Goal: Find specific fact

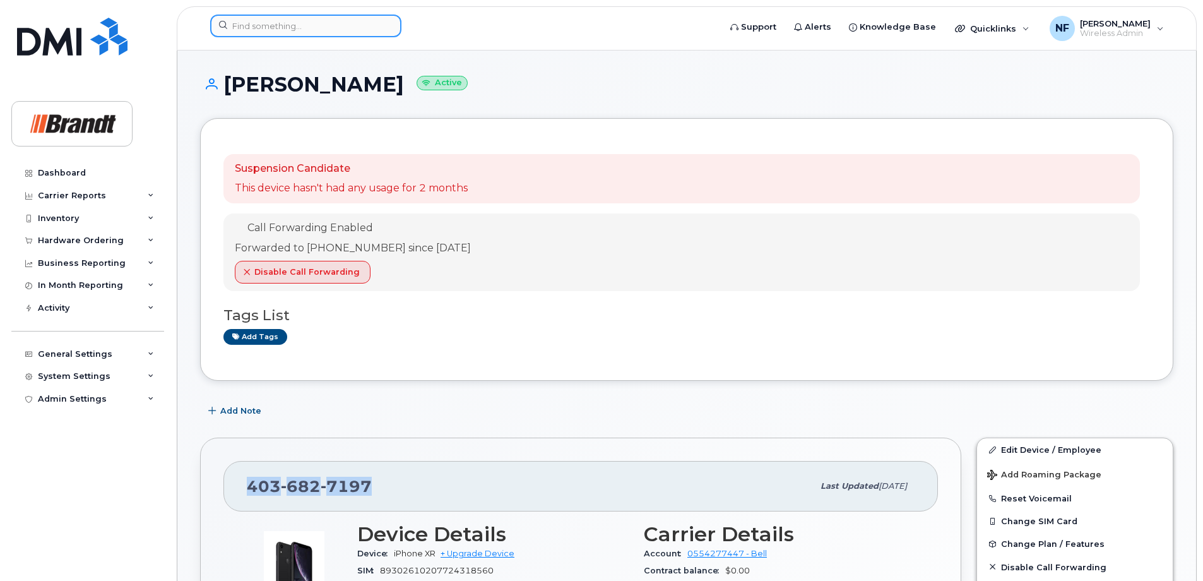
click at [331, 25] on input at bounding box center [305, 26] width 191 height 23
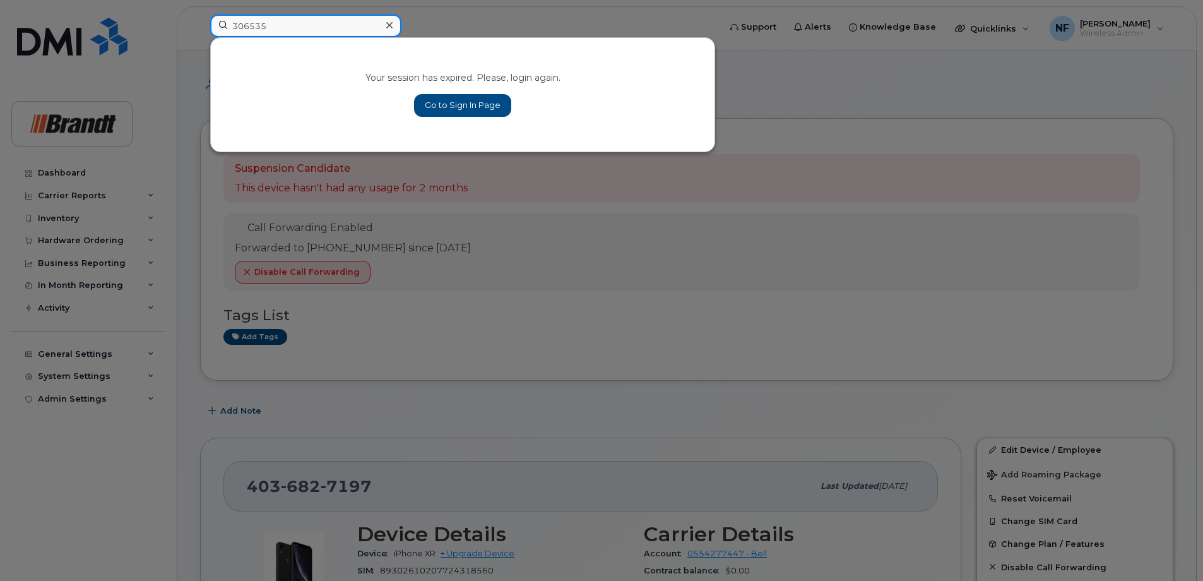
type input "306535"
click at [466, 107] on link "Go to Sign In Page" at bounding box center [462, 105] width 97 height 23
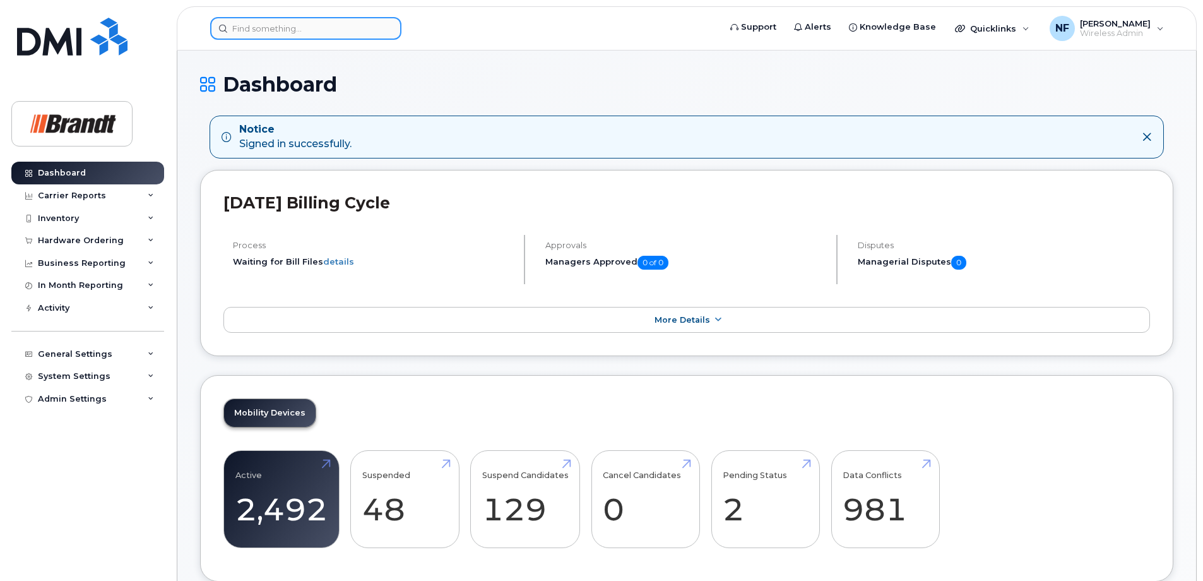
click at [369, 35] on input at bounding box center [305, 28] width 191 height 23
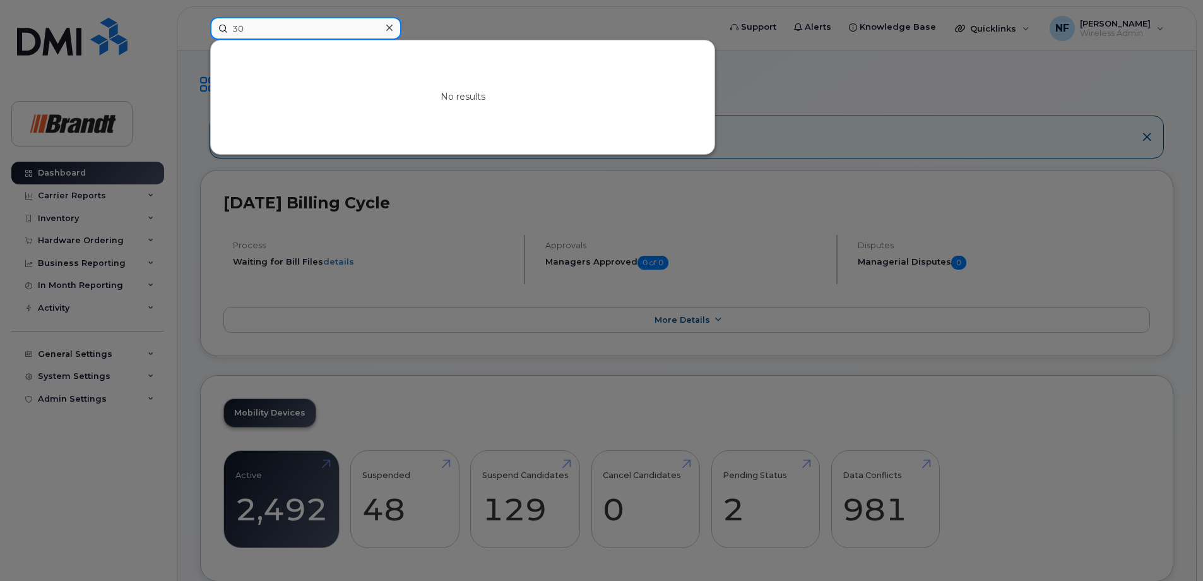
type input "3"
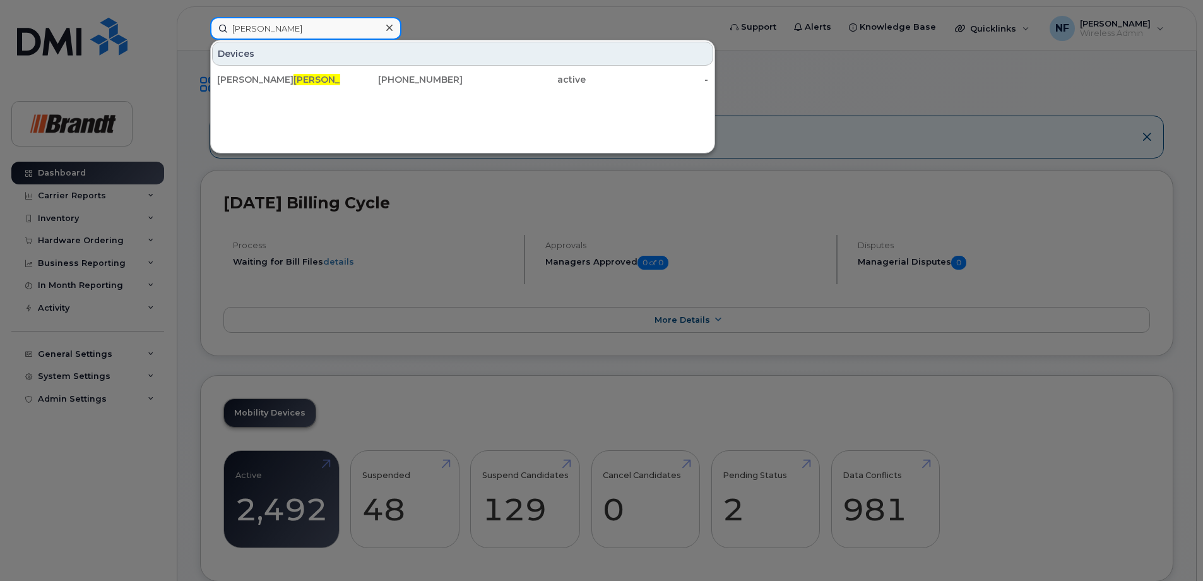
type input "lapchuk"
click at [393, 28] on div at bounding box center [389, 28] width 18 height 18
